Goal: Book appointment/travel/reservation

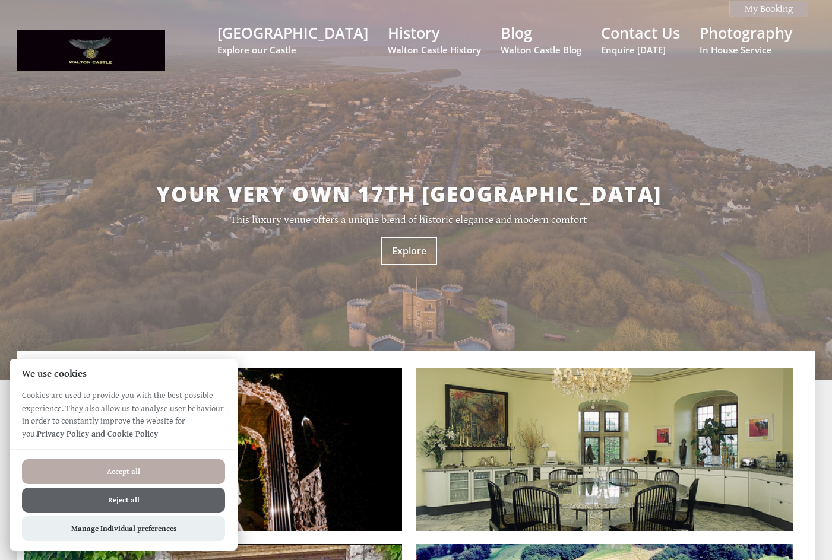
click at [176, 512] on button "Reject all" at bounding box center [123, 500] width 203 height 25
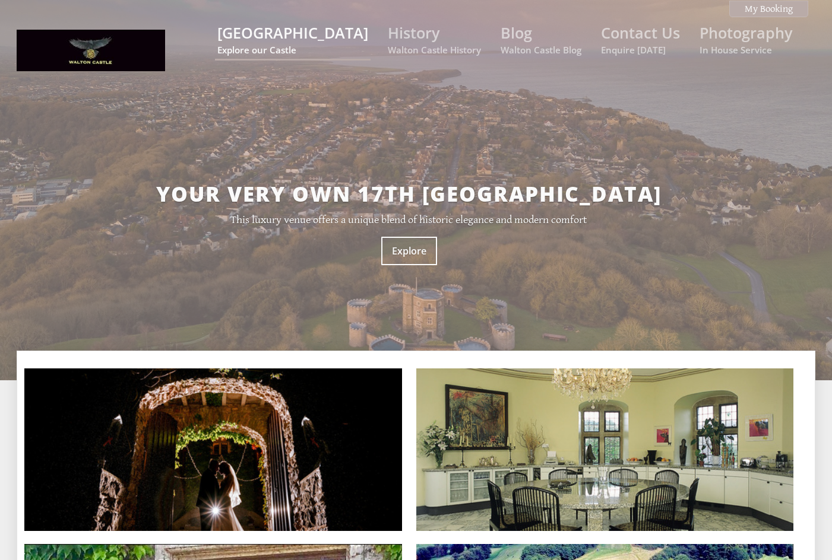
click at [309, 28] on link "[GEOGRAPHIC_DATA] Explore our Castle" at bounding box center [292, 39] width 151 height 33
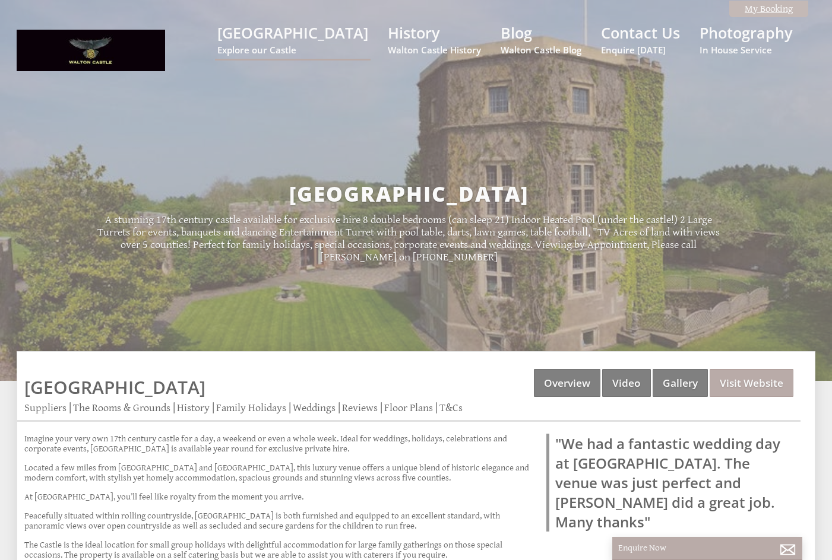
click at [776, 7] on link "My Booking" at bounding box center [768, 9] width 79 height 17
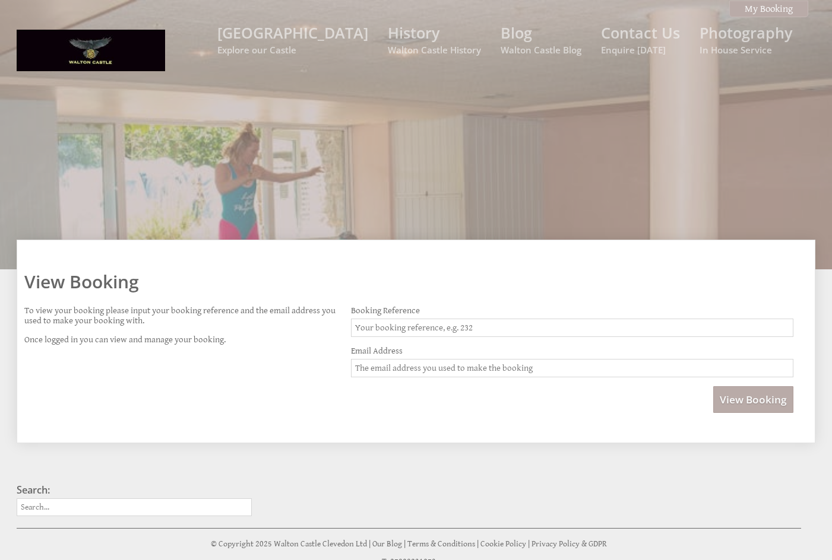
click at [382, 28] on ul "[GEOGRAPHIC_DATA] Explore our Castle History Walton Castle History Blog Walton …" at bounding box center [504, 40] width 592 height 45
click at [337, 36] on link "[GEOGRAPHIC_DATA] Explore our Castle" at bounding box center [292, 39] width 151 height 33
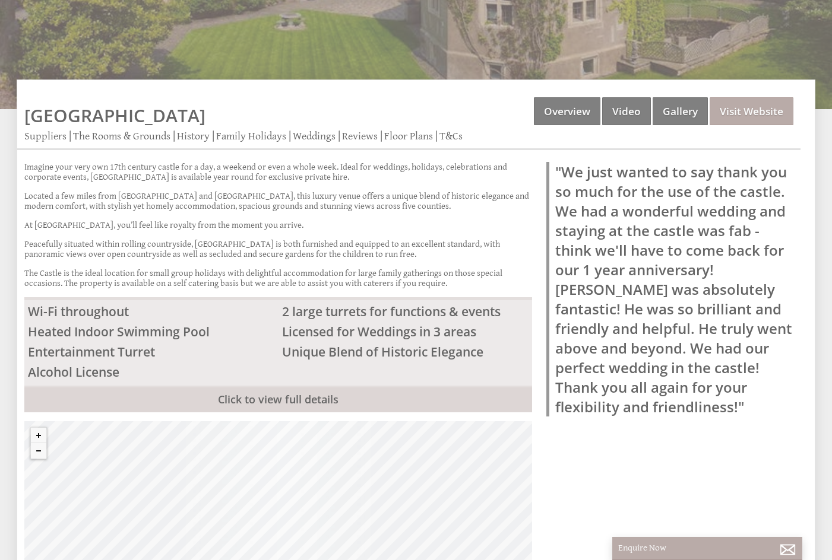
scroll to position [297, 0]
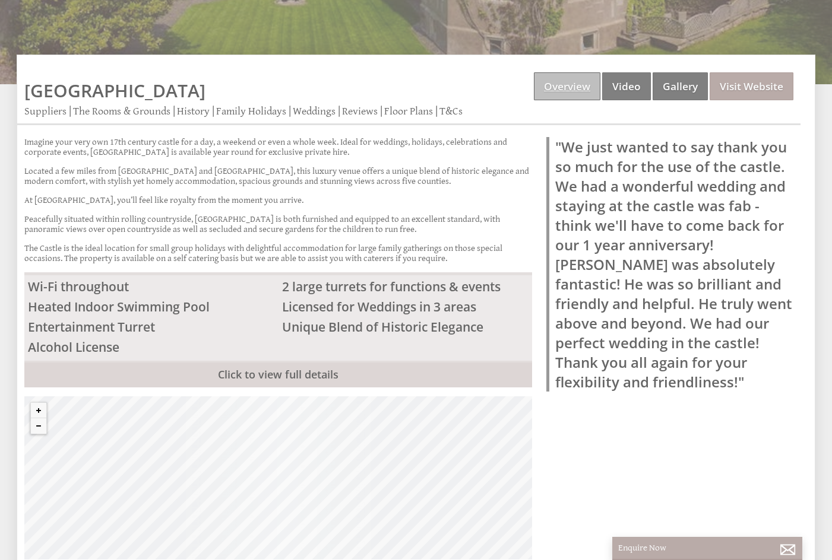
click at [563, 88] on link "Overview" at bounding box center [567, 86] width 66 height 28
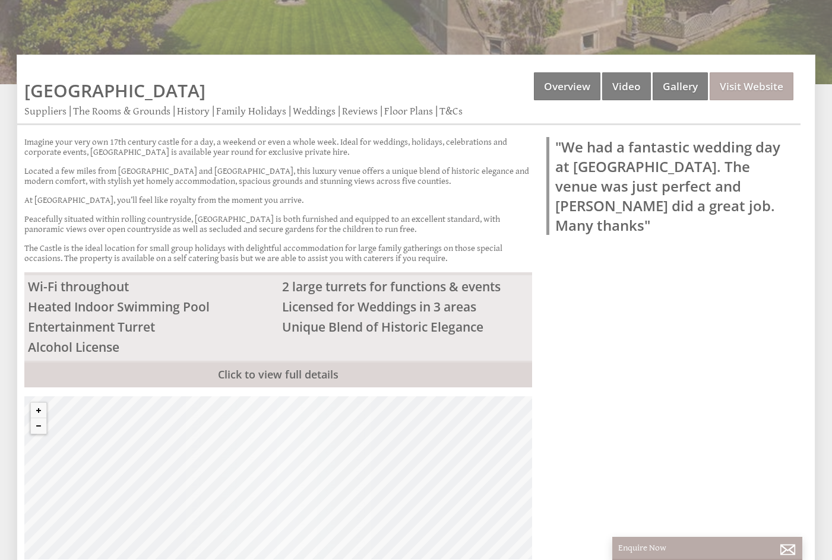
scroll to position [0, 0]
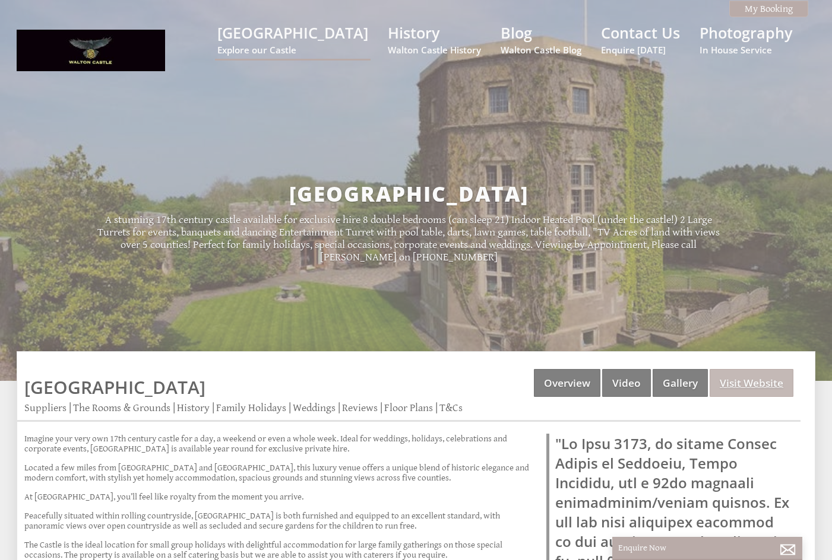
click at [736, 390] on link "Visit Website" at bounding box center [751, 383] width 84 height 28
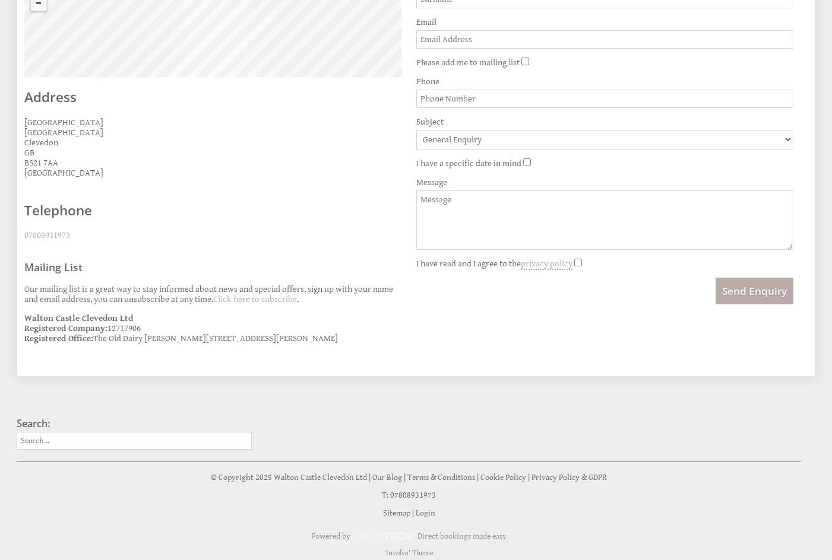
scroll to position [443, 0]
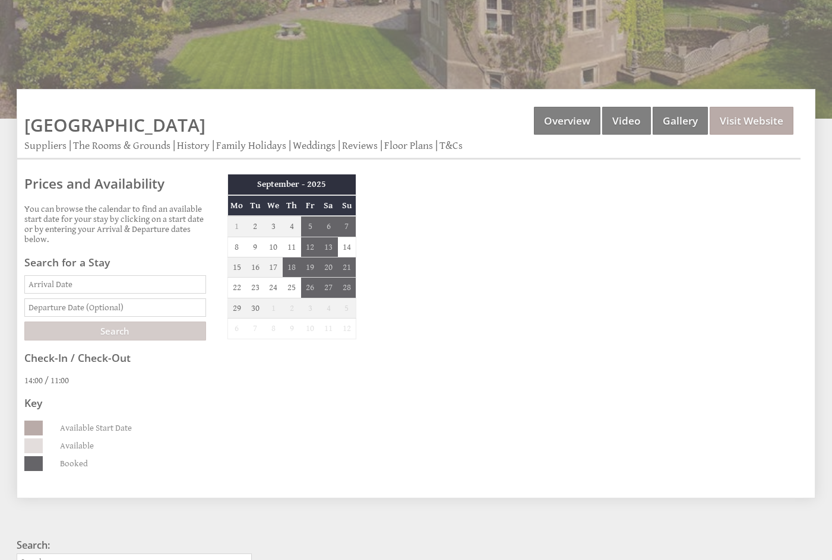
scroll to position [297, 0]
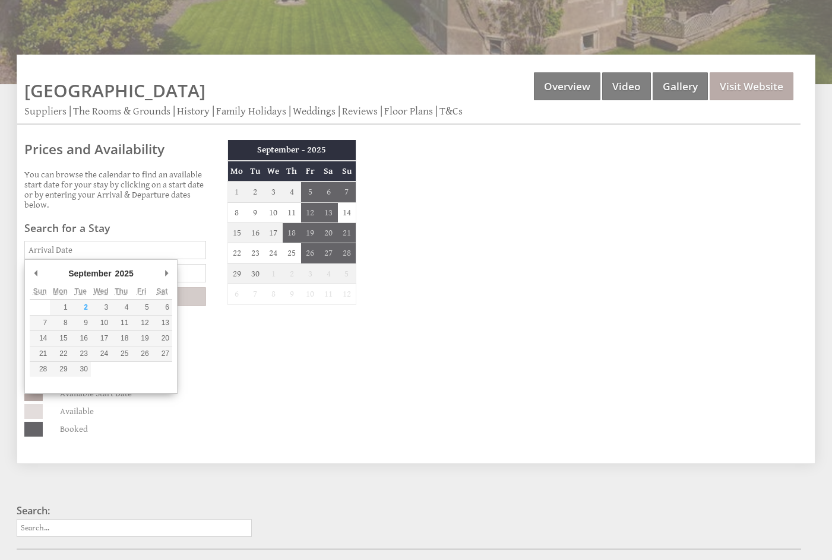
click at [144, 245] on input "Date" at bounding box center [115, 250] width 182 height 18
type input "17/06/2026"
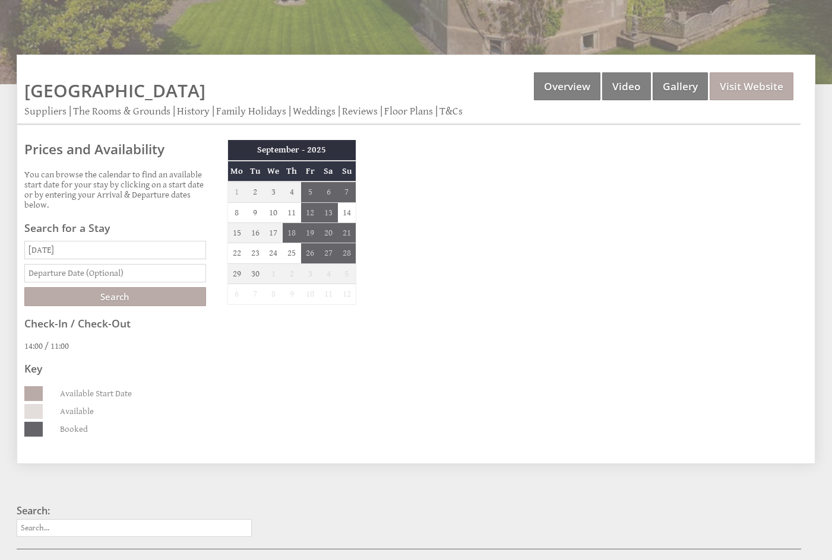
click at [122, 273] on input "text" at bounding box center [115, 273] width 182 height 18
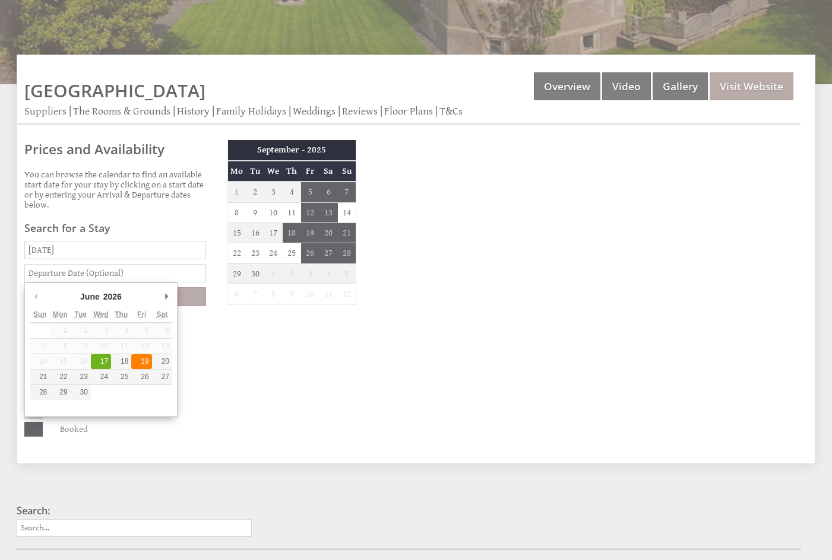
type input "19/06/2026"
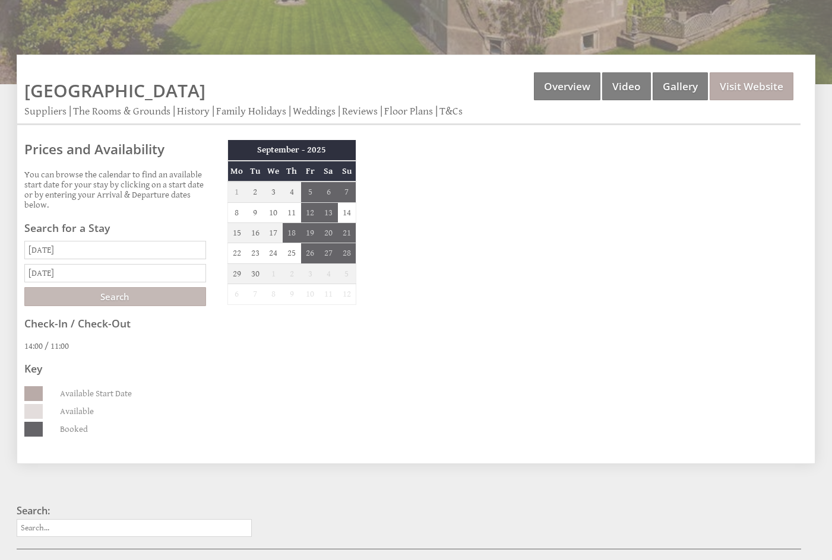
click at [150, 299] on input "Search" at bounding box center [115, 296] width 182 height 19
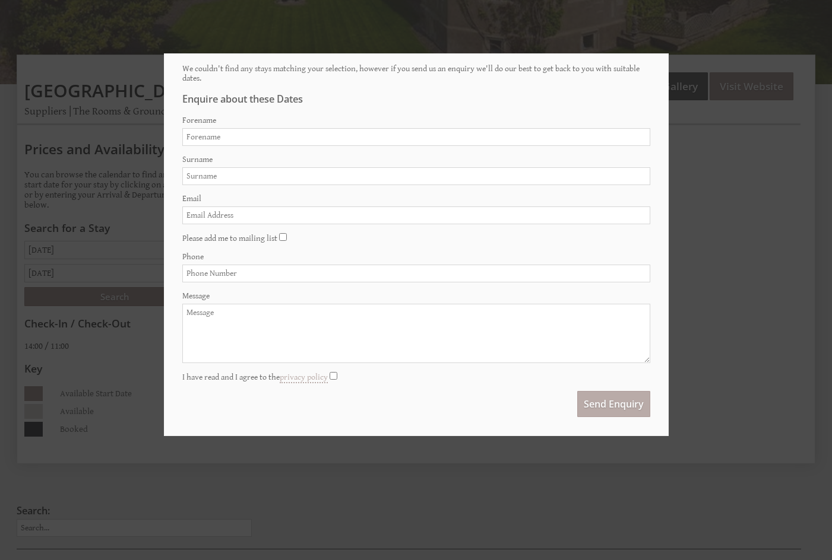
scroll to position [48, 0]
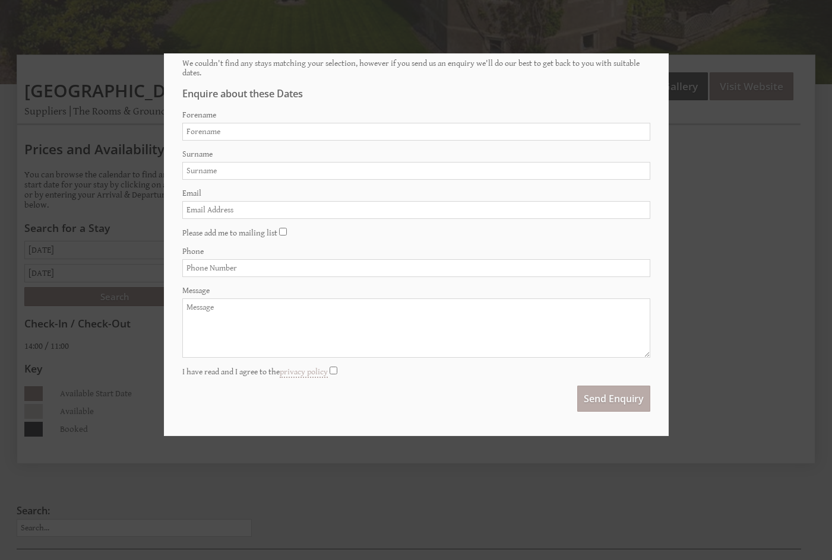
click at [696, 290] on div at bounding box center [416, 280] width 832 height 560
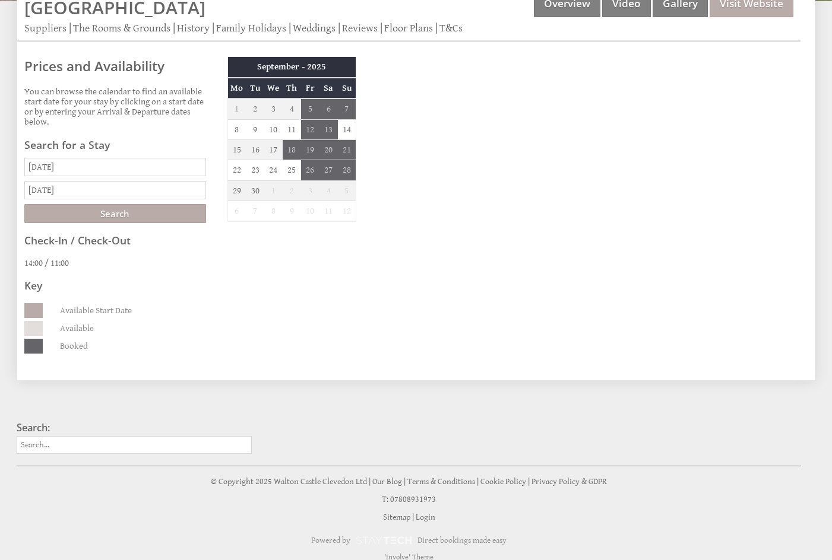
scroll to position [391, 0]
